Goal: Information Seeking & Learning: Check status

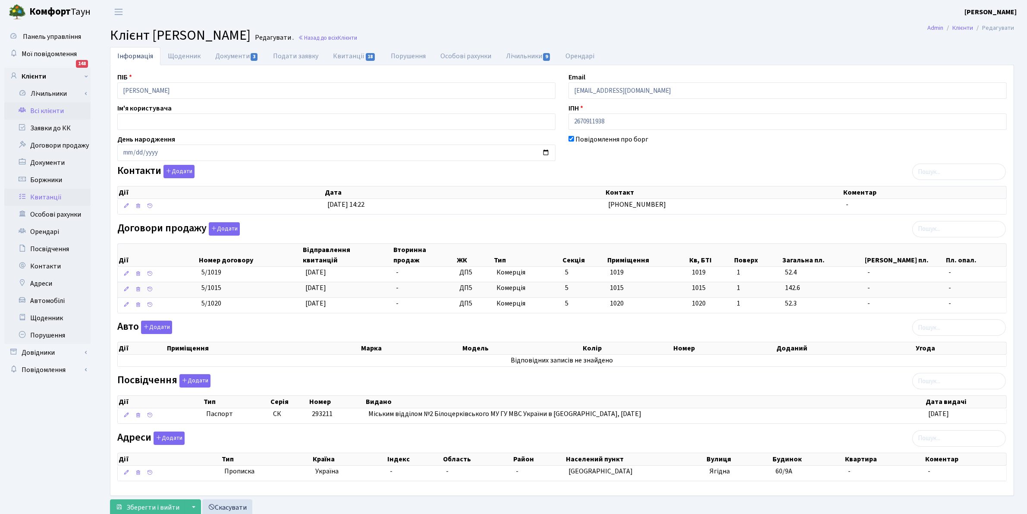
click at [44, 193] on link "Квитанції" at bounding box center [47, 196] width 86 height 17
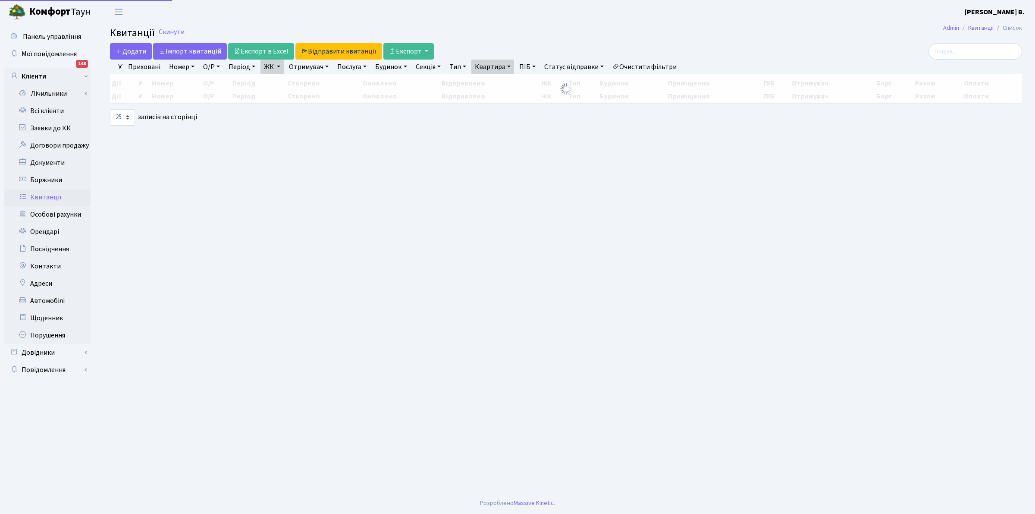
select select "25"
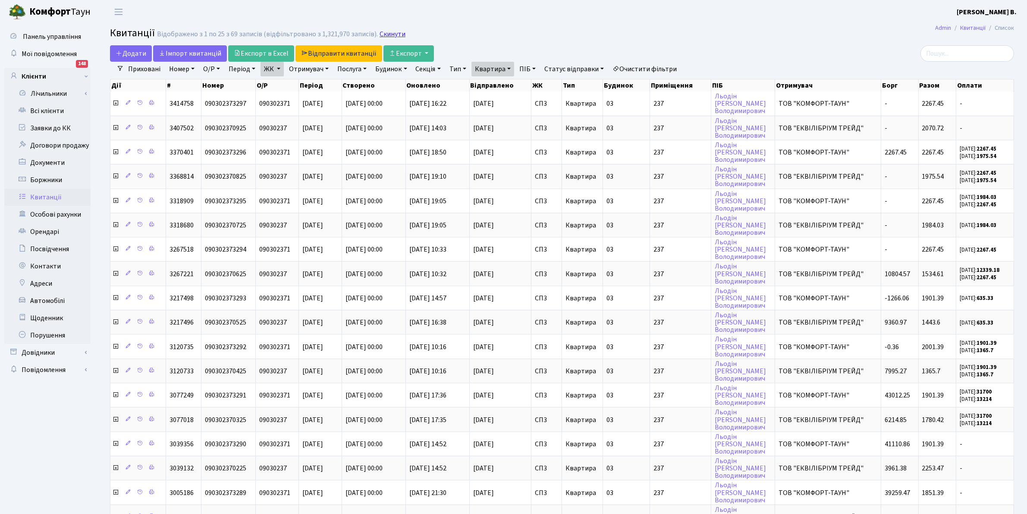
click at [387, 34] on link "Скинути" at bounding box center [393, 34] width 26 height 8
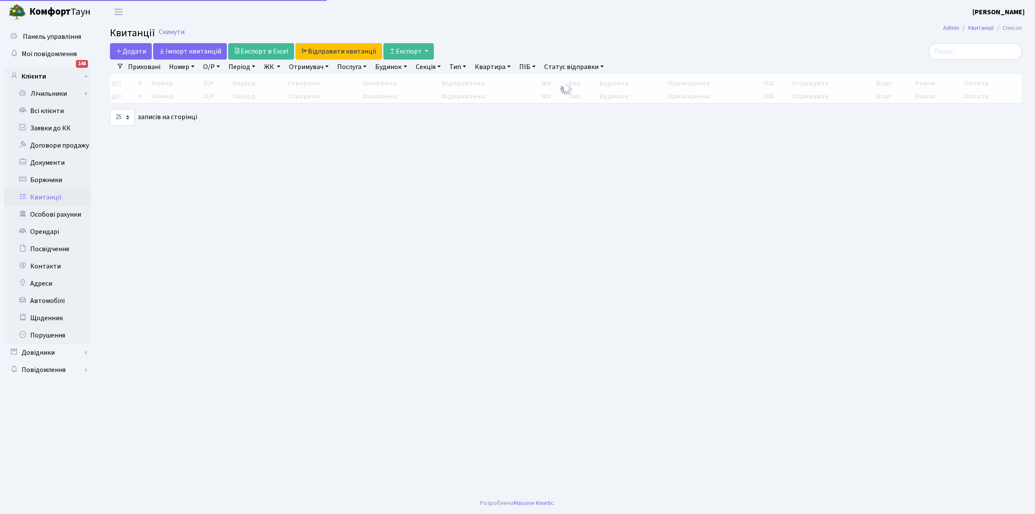
select select "25"
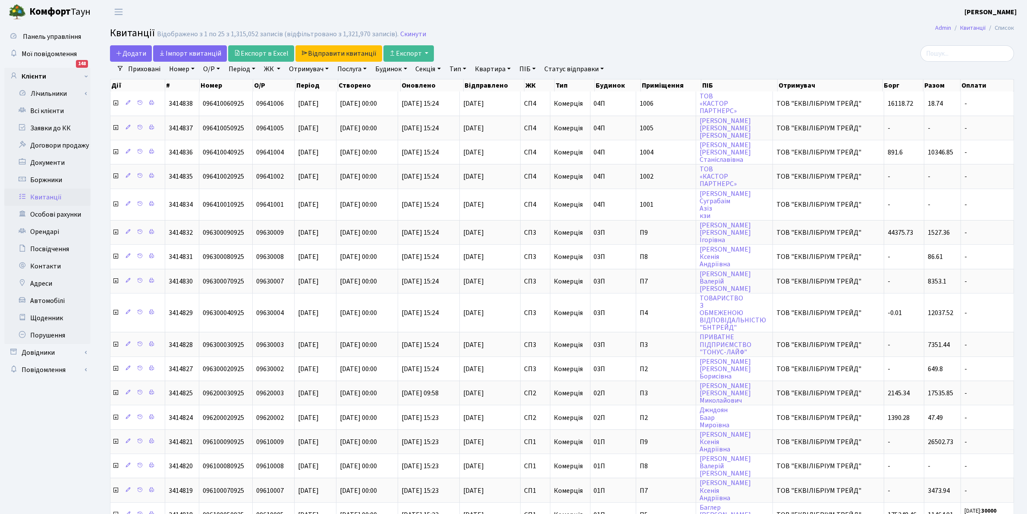
click at [272, 67] on link "ЖК" at bounding box center [272, 69] width 23 height 15
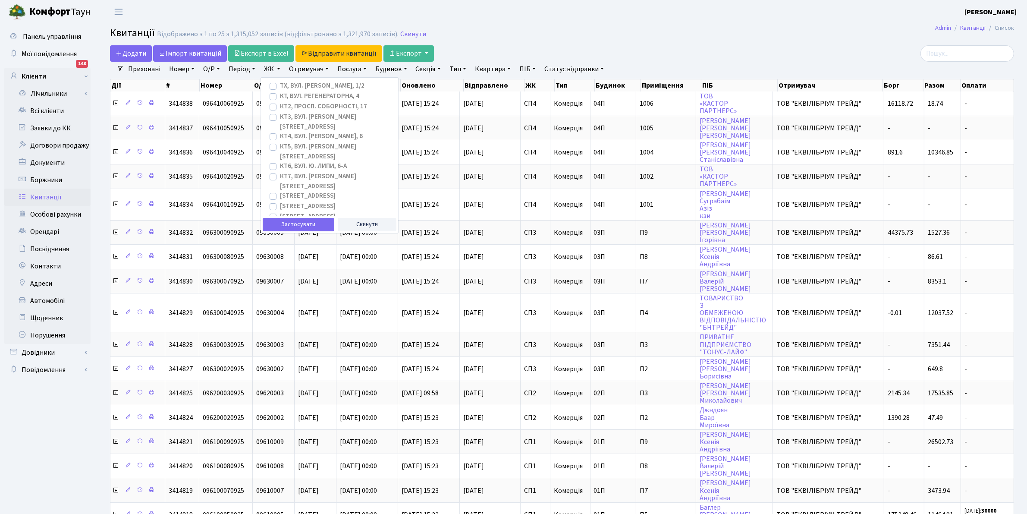
click at [240, 67] on link "Період" at bounding box center [242, 69] width 34 height 15
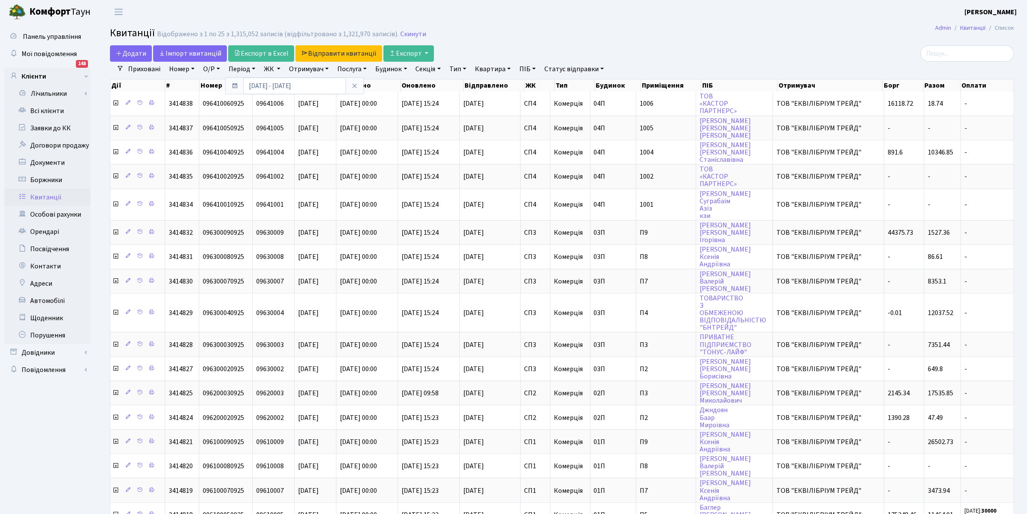
click at [268, 69] on link "ЖК" at bounding box center [272, 69] width 23 height 15
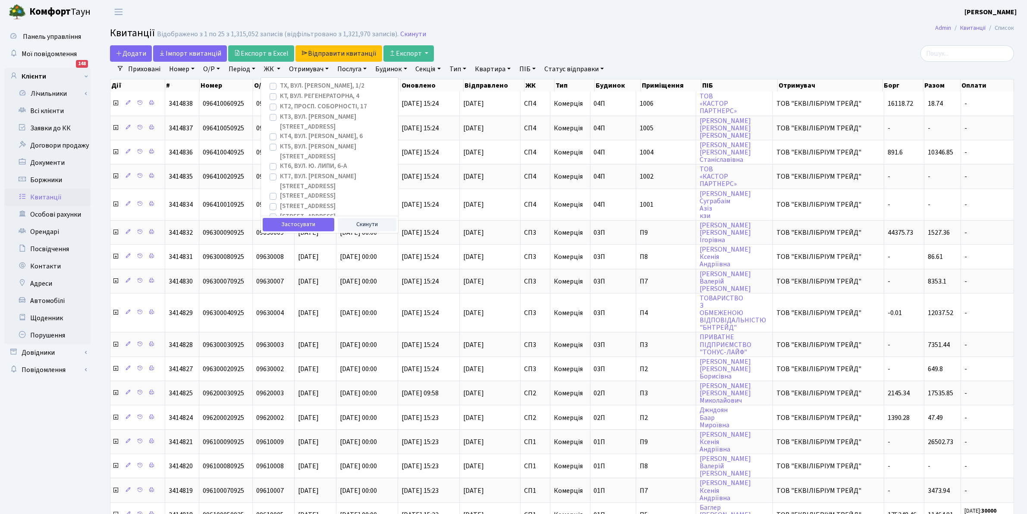
click at [400, 70] on link "Будинок" at bounding box center [391, 69] width 38 height 15
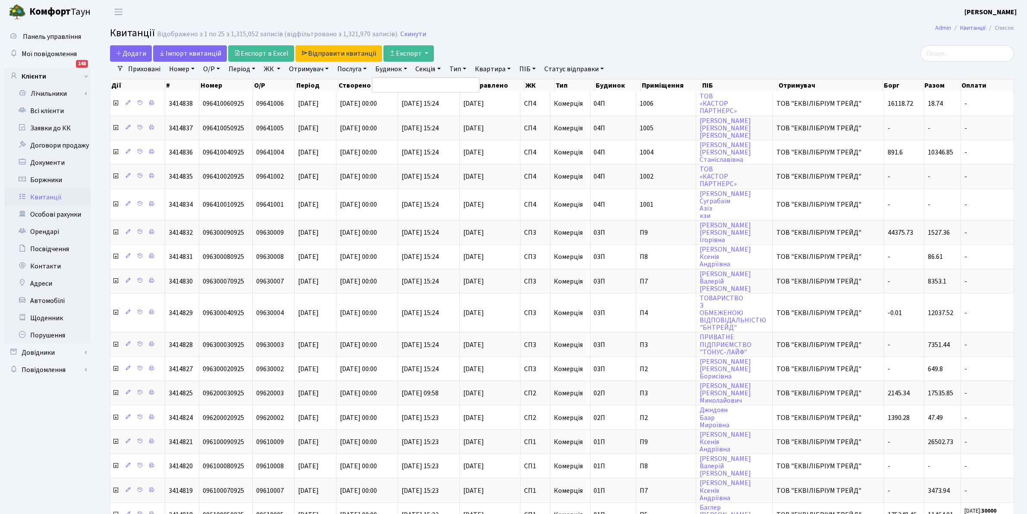
click at [301, 68] on link "Отримувач" at bounding box center [309, 69] width 47 height 15
click at [272, 68] on link "ЖК" at bounding box center [272, 69] width 23 height 15
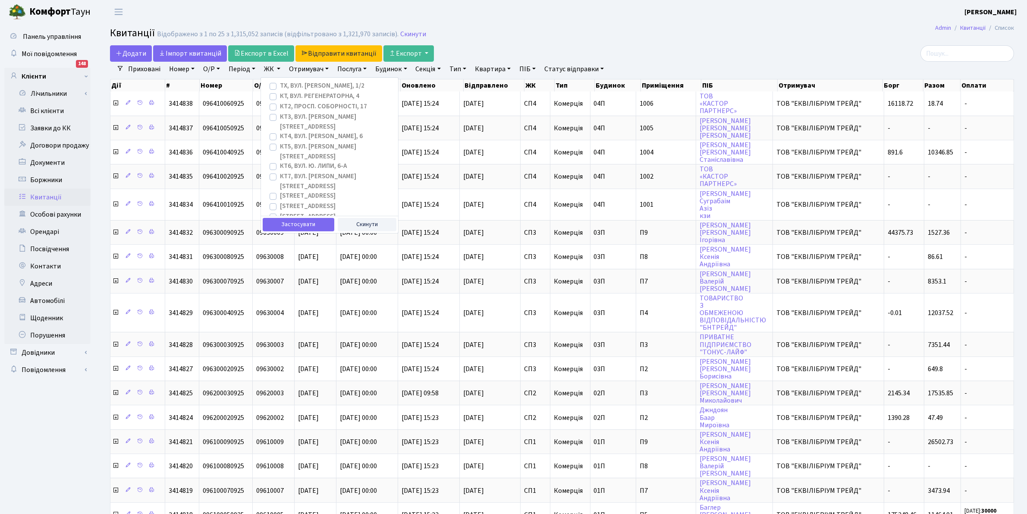
click at [351, 65] on link "Послуга" at bounding box center [352, 69] width 36 height 15
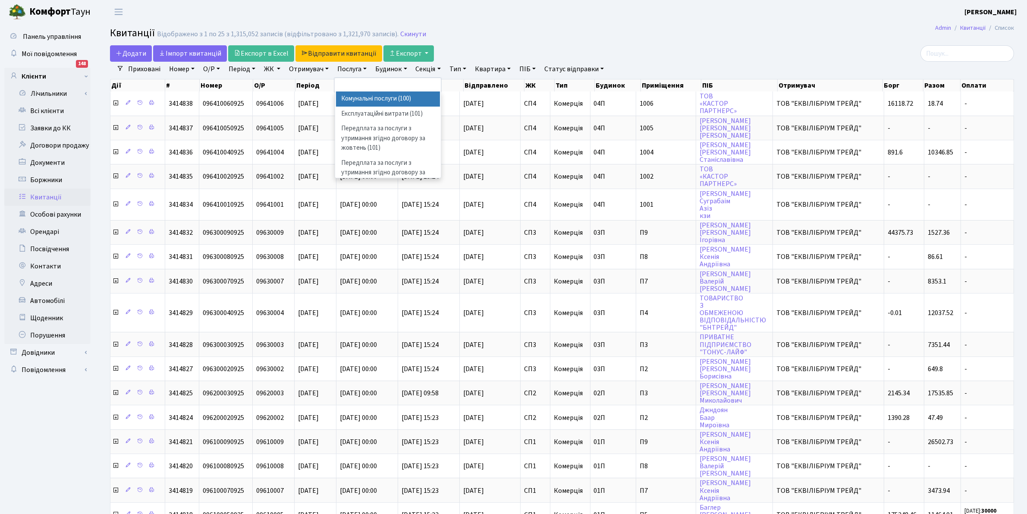
click at [305, 70] on link "Отримувач" at bounding box center [309, 69] width 47 height 15
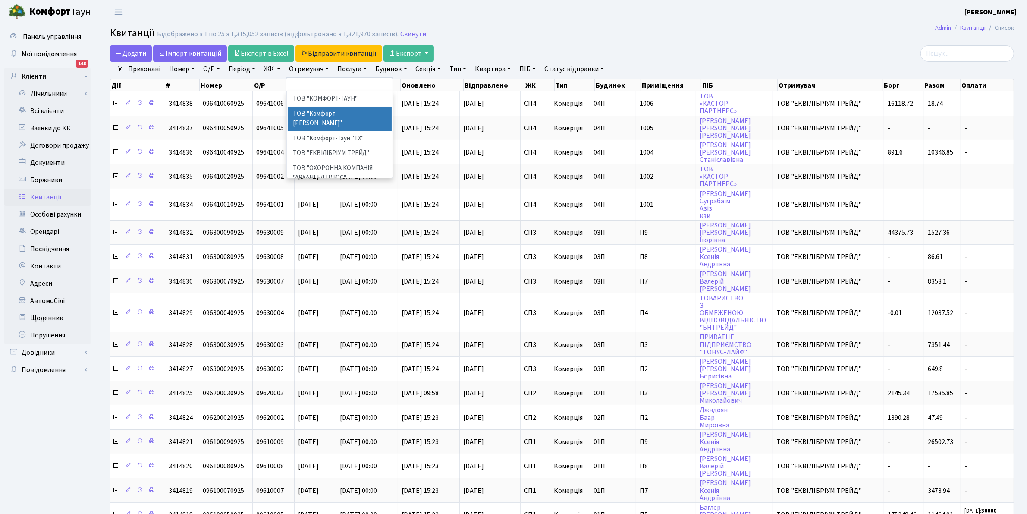
click at [342, 121] on li "ТОВ "Комфорт-[PERSON_NAME]"" at bounding box center [340, 119] width 104 height 25
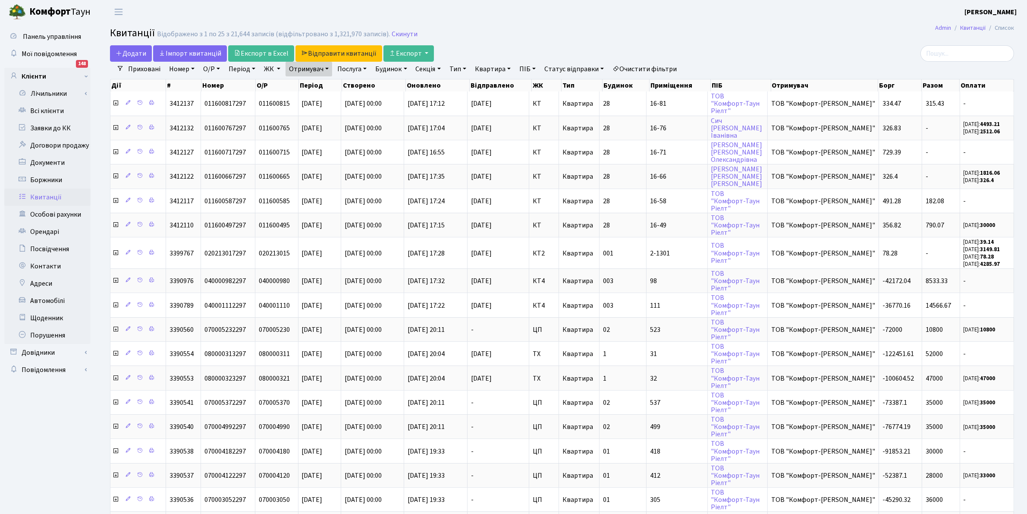
click at [312, 68] on link "Отримувач" at bounding box center [309, 69] width 47 height 15
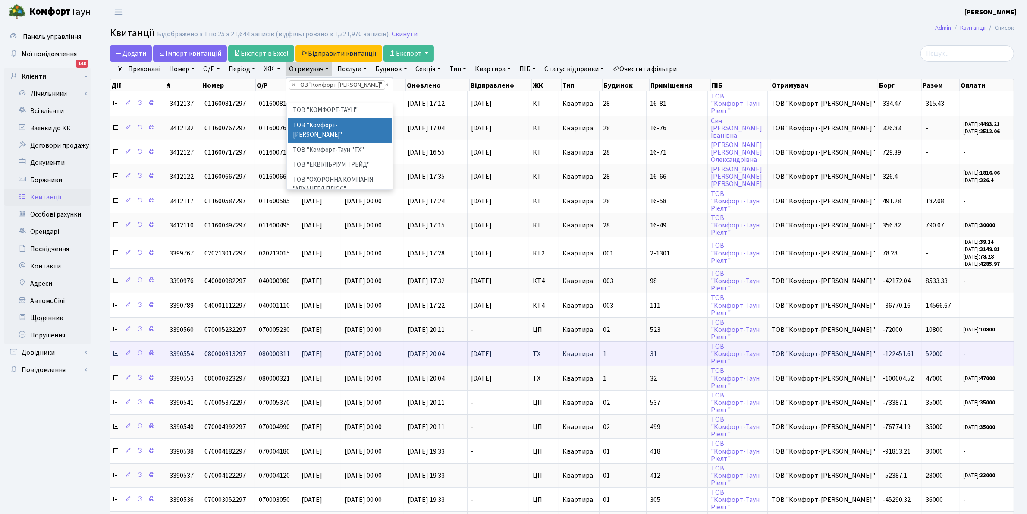
scroll to position [108, 0]
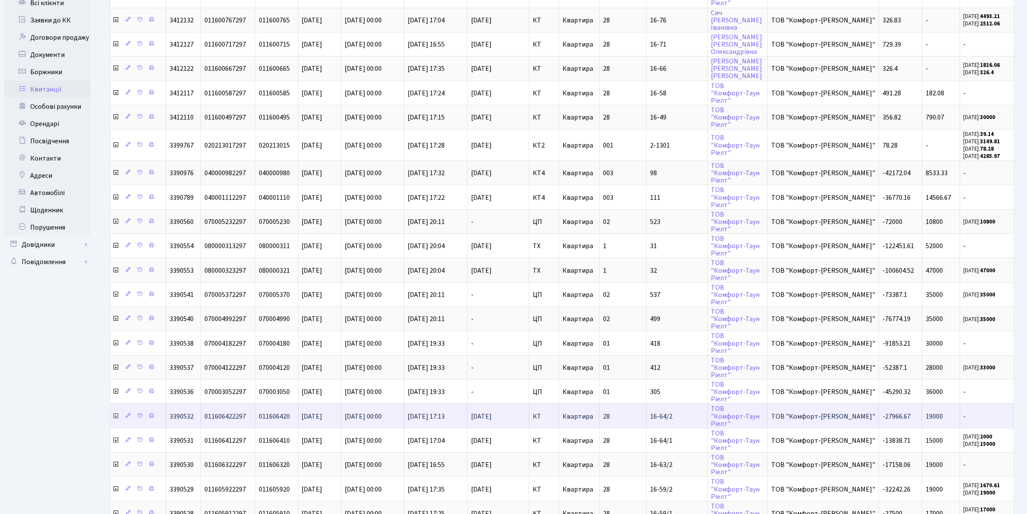
click at [115, 412] on icon at bounding box center [115, 415] width 7 height 7
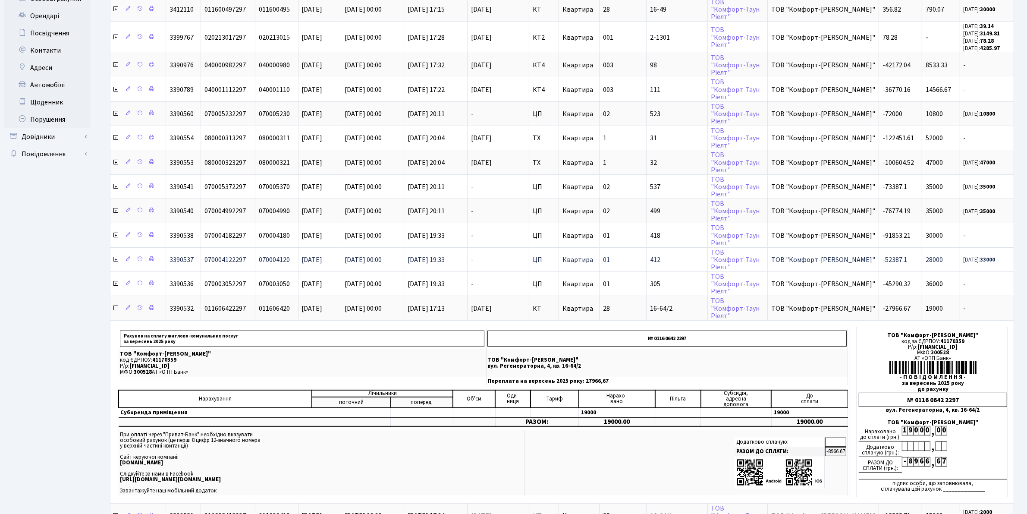
scroll to position [377, 0]
